Goal: Check status

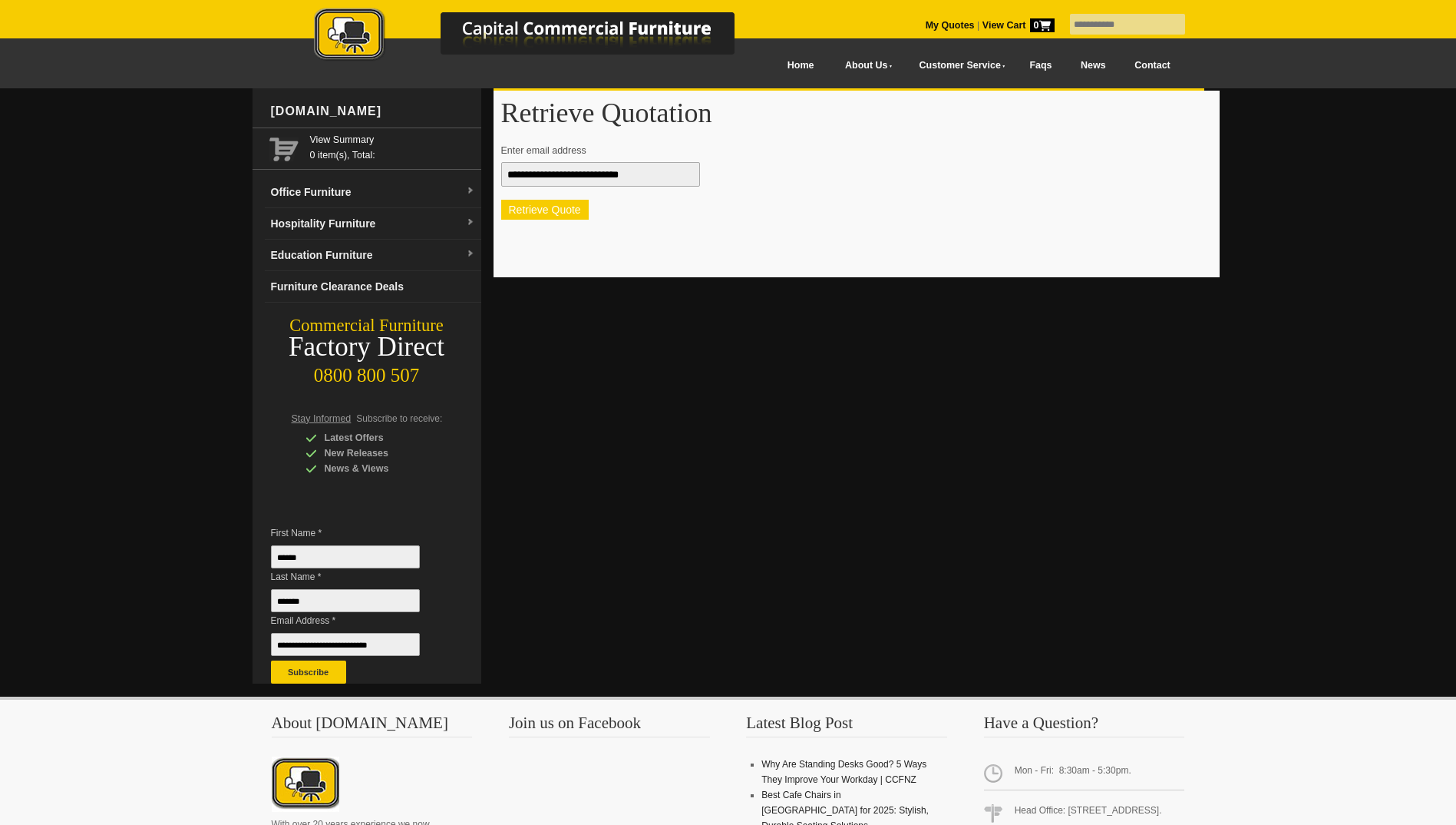
click at [562, 211] on button "Retrieve Quote" at bounding box center [545, 209] width 88 height 20
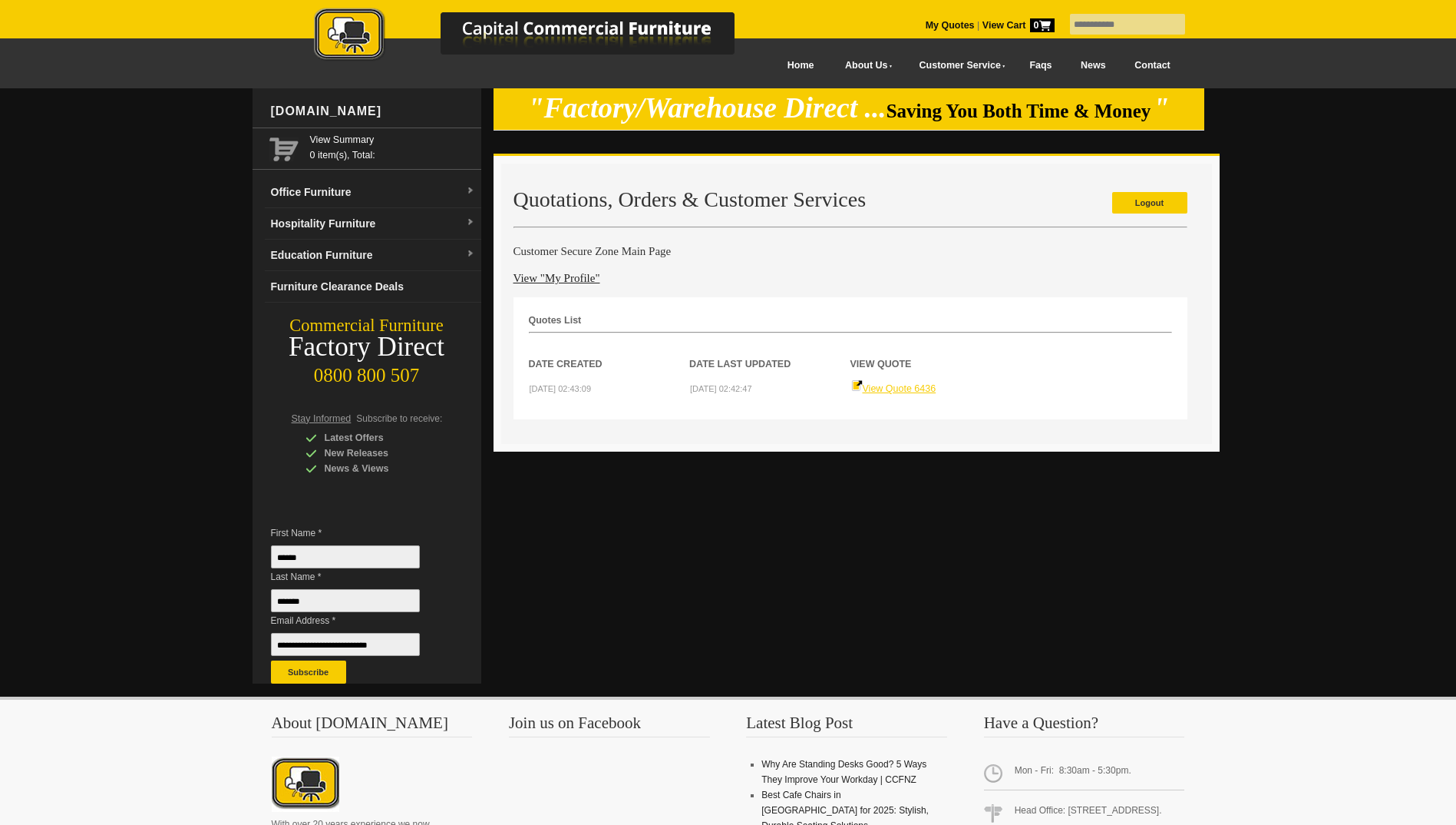
click at [916, 390] on link "View Quote 6436" at bounding box center [894, 389] width 85 height 11
